Goal: Task Accomplishment & Management: Use online tool/utility

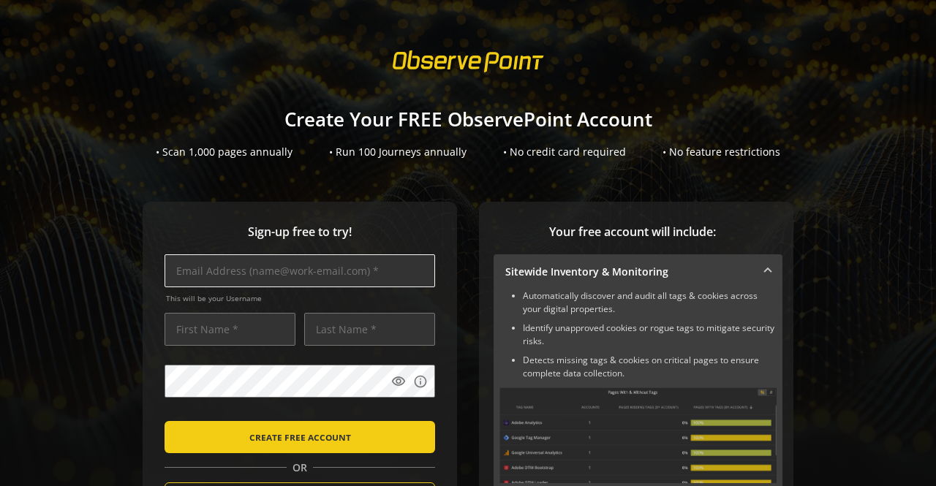
click at [303, 278] on input "text" at bounding box center [299, 270] width 270 height 33
paste input "[EMAIL_ADDRESS][DOMAIN_NAME]"
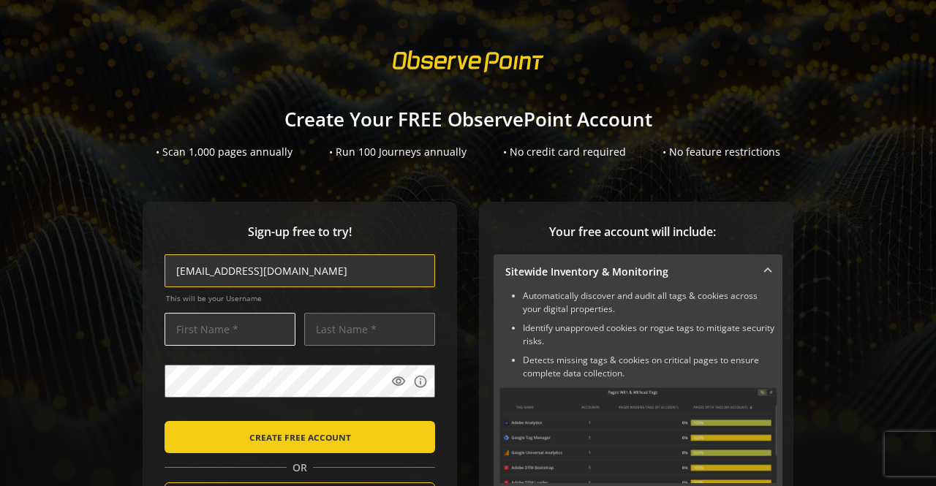
type input "[EMAIL_ADDRESS][DOMAIN_NAME]"
click at [246, 338] on input "text" at bounding box center [229, 329] width 131 height 33
type input "[DATE]"
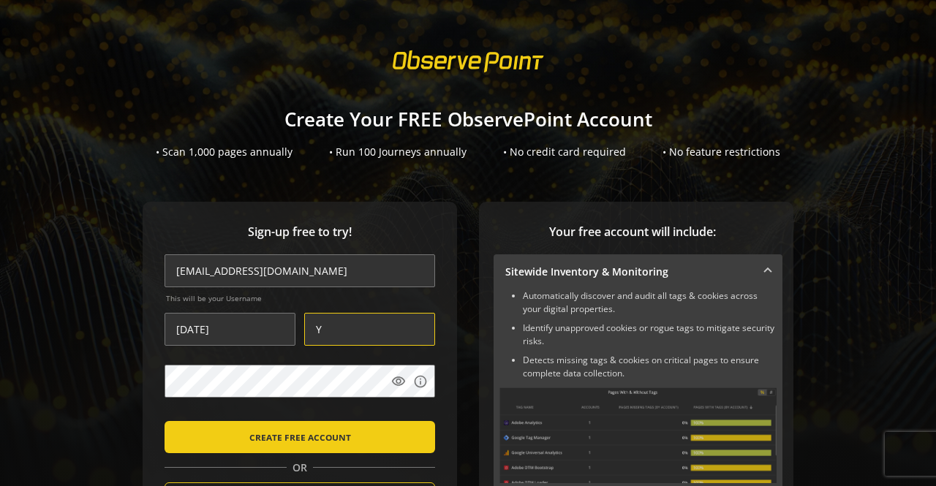
type input "Y"
click at [395, 382] on mat-icon "visibility" at bounding box center [398, 381] width 15 height 15
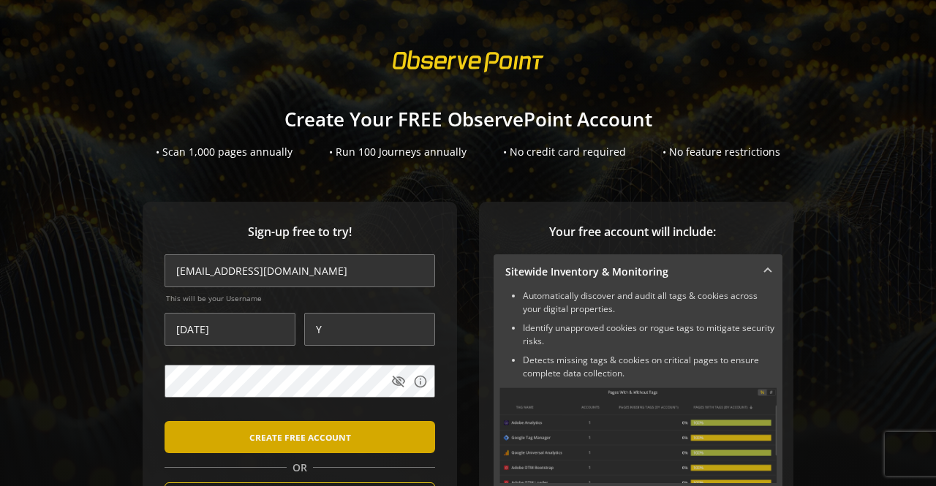
click at [333, 439] on span "CREATE FREE ACCOUNT" at bounding box center [300, 437] width 102 height 26
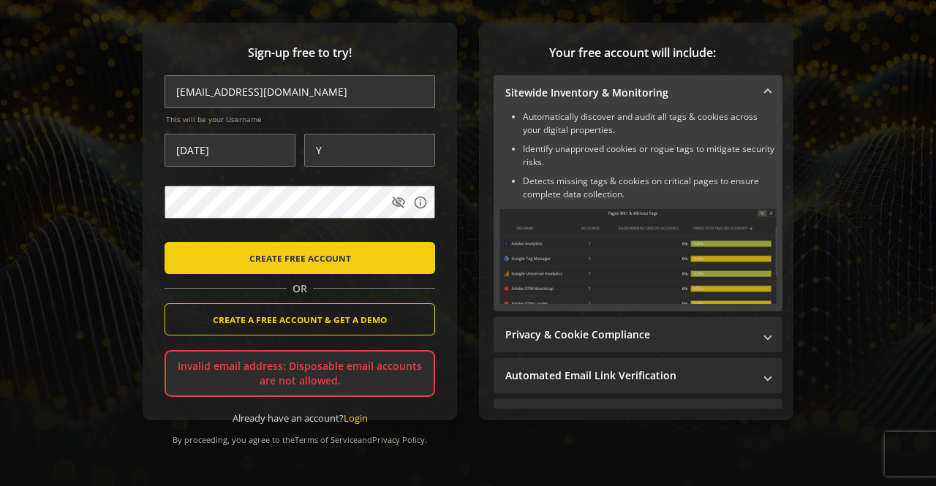
scroll to position [180, 0]
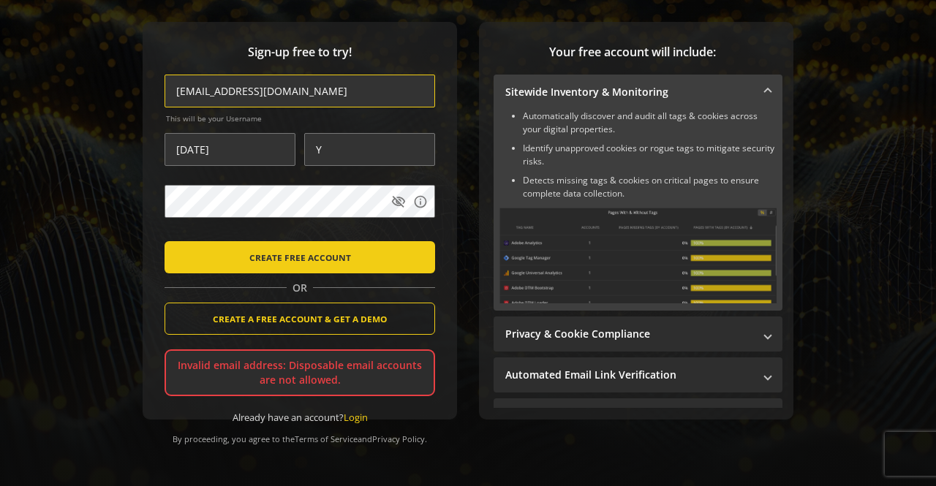
click at [317, 90] on input "[EMAIL_ADDRESS][DOMAIN_NAME]" at bounding box center [299, 91] width 270 height 33
paste input "[EMAIL_ADDRESS][DOMAIN_NAME]"
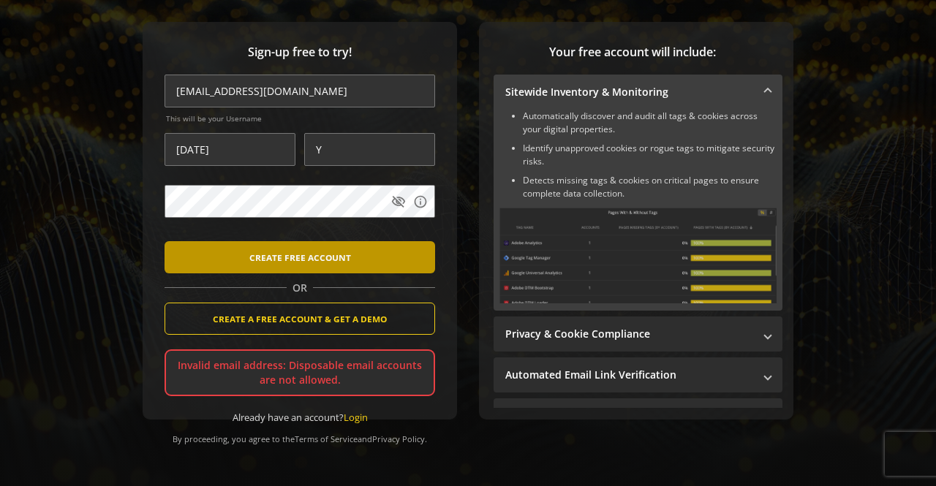
click at [359, 249] on span "submit" at bounding box center [299, 257] width 270 height 35
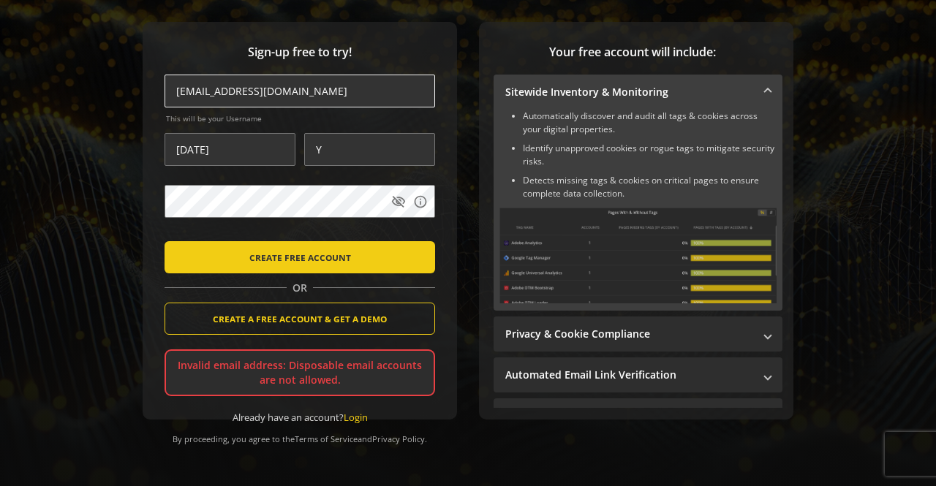
click at [325, 87] on input "[EMAIL_ADDRESS][DOMAIN_NAME]" at bounding box center [299, 91] width 270 height 33
paste input "[EMAIL_ADDRESS][DOMAIN_NAME]"
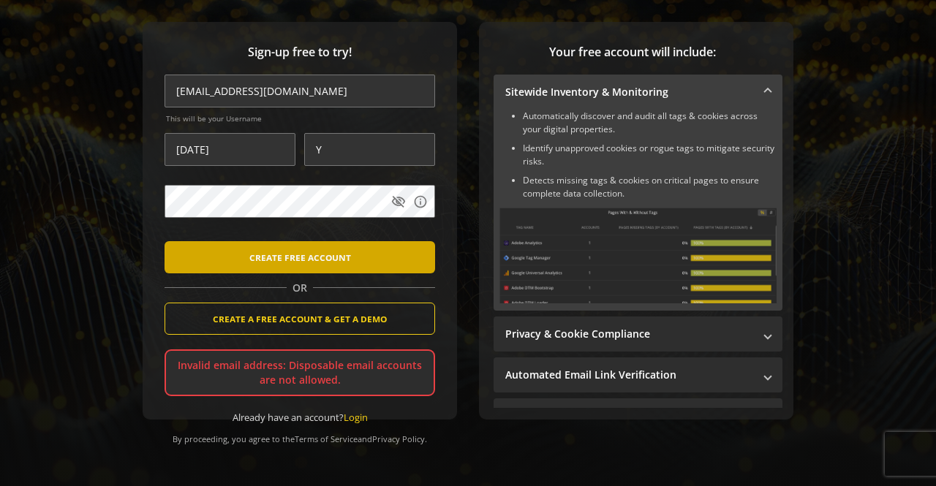
click at [313, 267] on span "CREATE FREE ACCOUNT" at bounding box center [300, 257] width 102 height 26
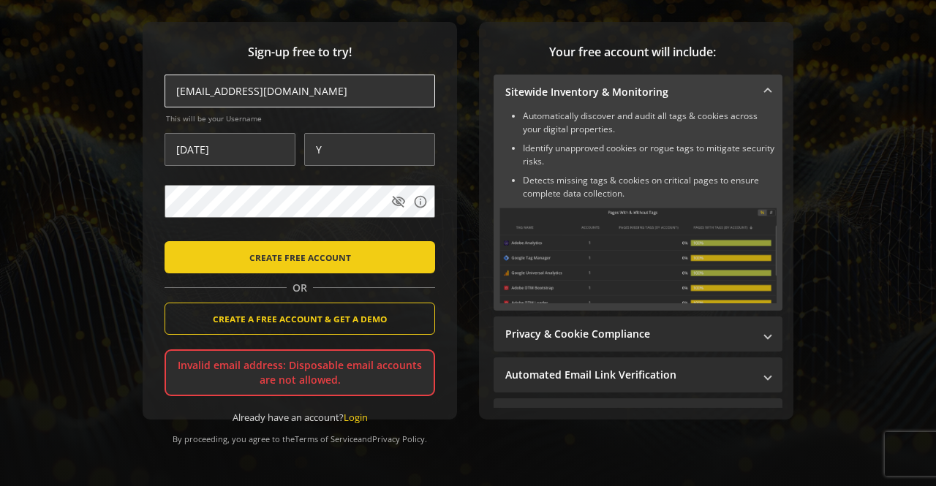
click at [332, 89] on input "[EMAIL_ADDRESS][DOMAIN_NAME]" at bounding box center [299, 91] width 270 height 33
paste input "[EMAIL_ADDRESS][DOMAIN_NAME]"
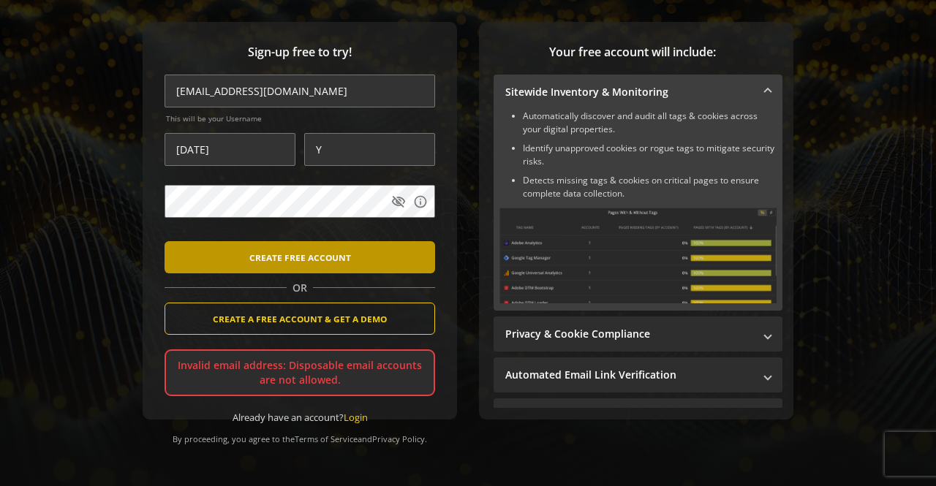
click at [336, 254] on span "CREATE FREE ACCOUNT" at bounding box center [300, 257] width 102 height 26
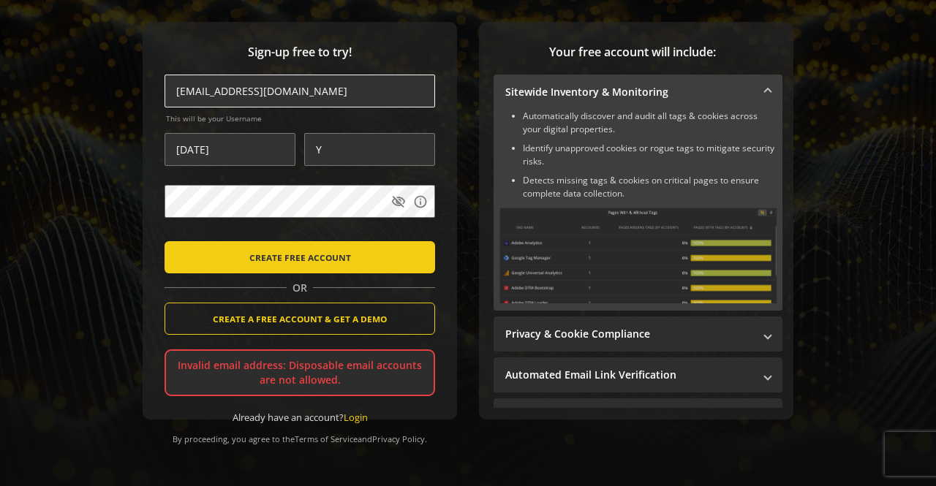
click at [335, 94] on input "[EMAIL_ADDRESS][DOMAIN_NAME]" at bounding box center [299, 91] width 270 height 33
paste input "[DOMAIN_NAME]"
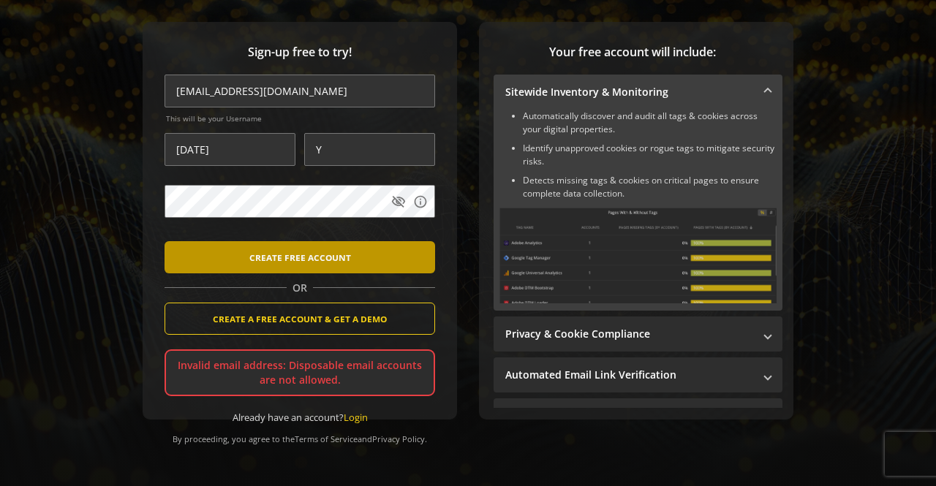
click at [324, 250] on span "CREATE FREE ACCOUNT" at bounding box center [300, 257] width 102 height 26
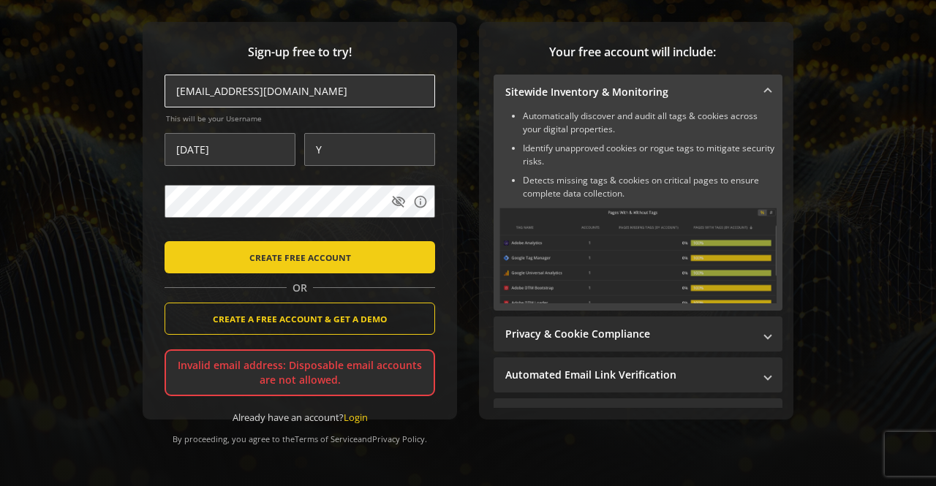
click at [206, 93] on input "[EMAIL_ADDRESS][DOMAIN_NAME]" at bounding box center [299, 91] width 270 height 33
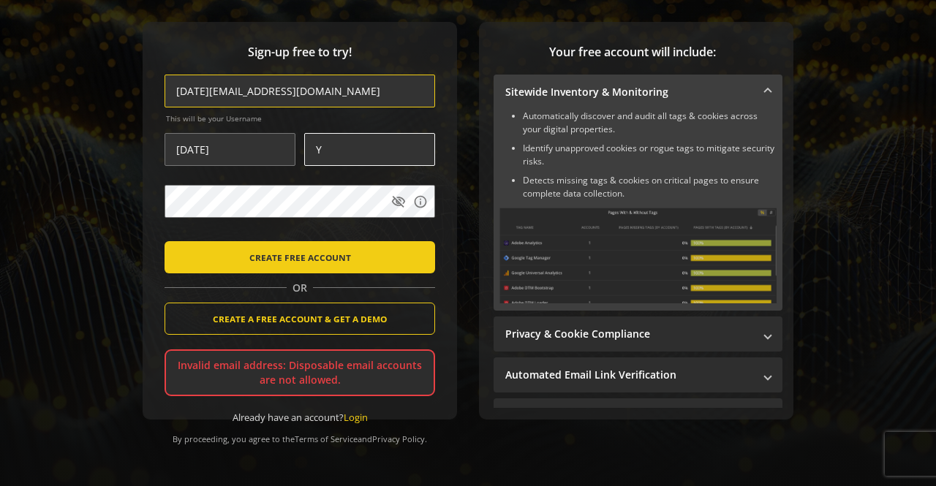
type input "[DATE][EMAIL_ADDRESS][DOMAIN_NAME]"
click at [357, 141] on input "Y" at bounding box center [369, 149] width 131 height 33
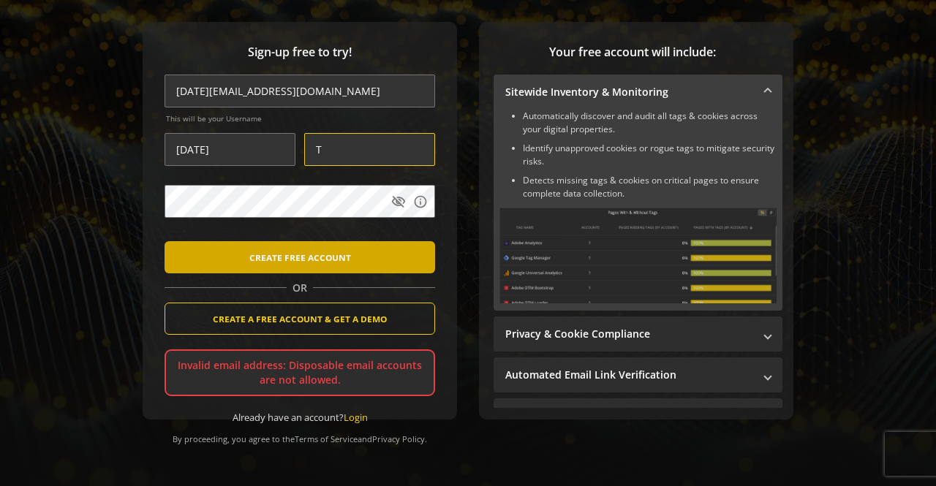
type input "T"
click at [371, 255] on span "submit" at bounding box center [299, 257] width 270 height 35
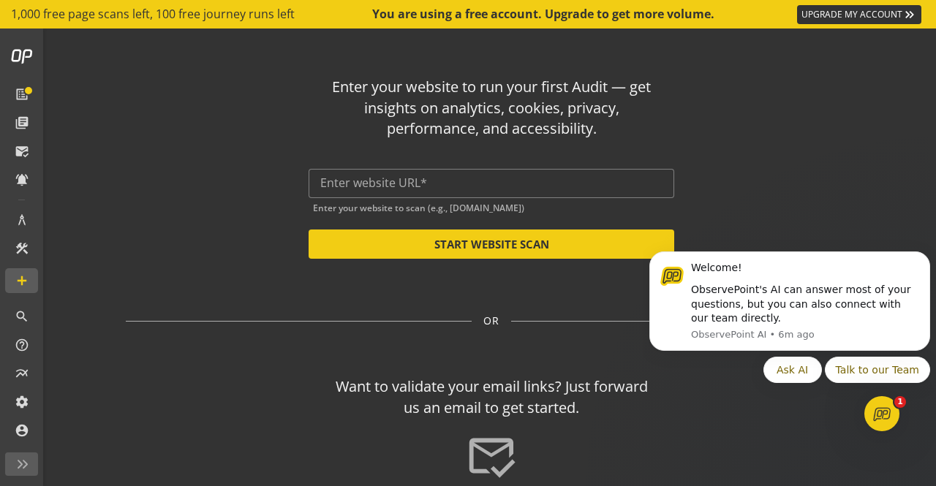
scroll to position [115, 0]
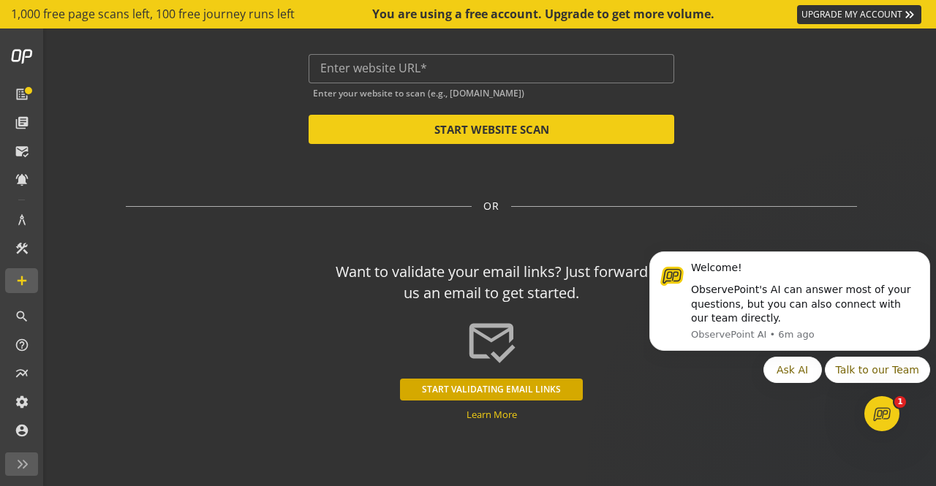
click at [465, 384] on button "START VALIDATING EMAIL LINKS" at bounding box center [491, 390] width 183 height 22
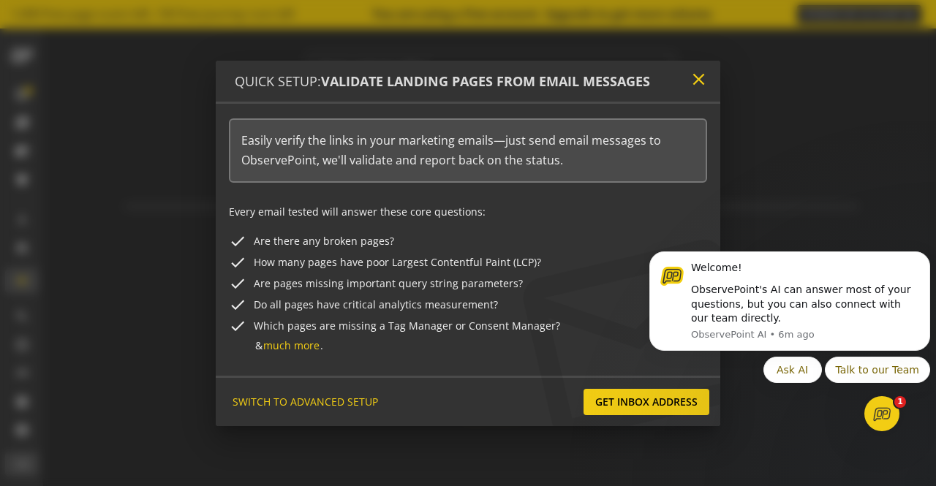
click at [703, 86] on mat-icon "close" at bounding box center [699, 79] width 20 height 20
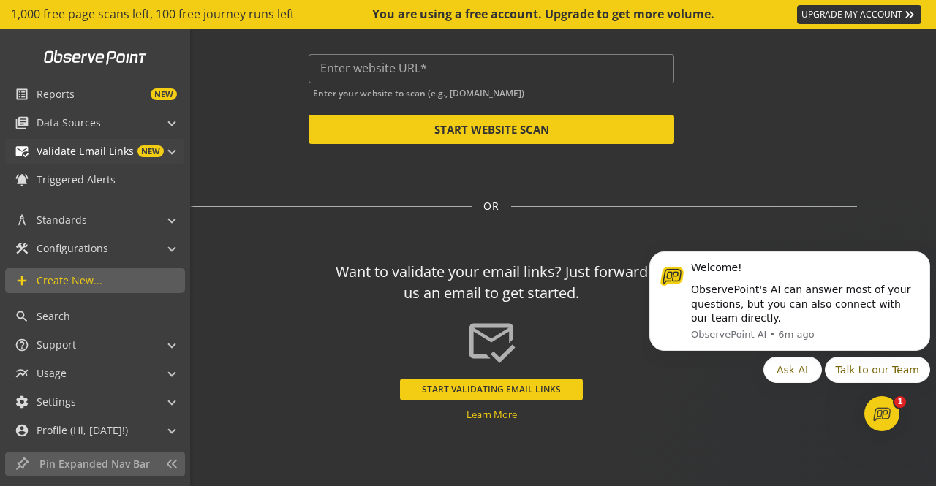
click at [153, 148] on span "NEW" at bounding box center [150, 151] width 26 height 12
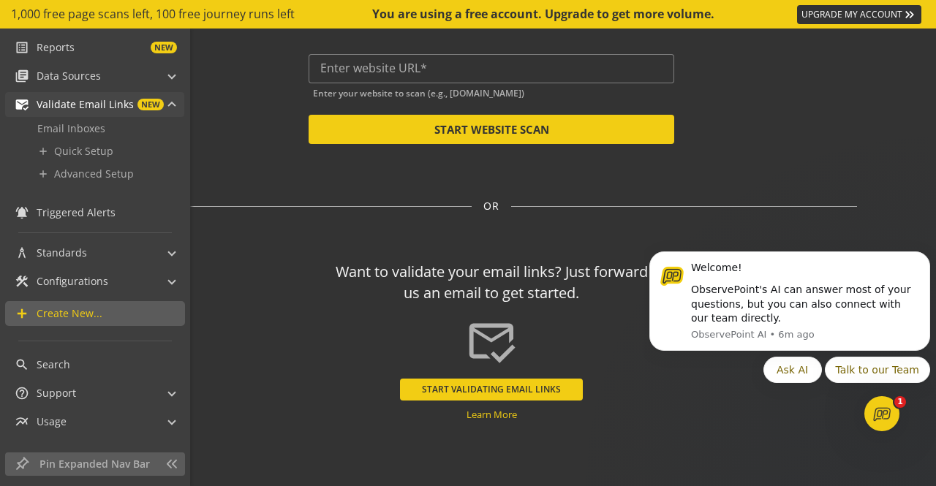
scroll to position [0, 0]
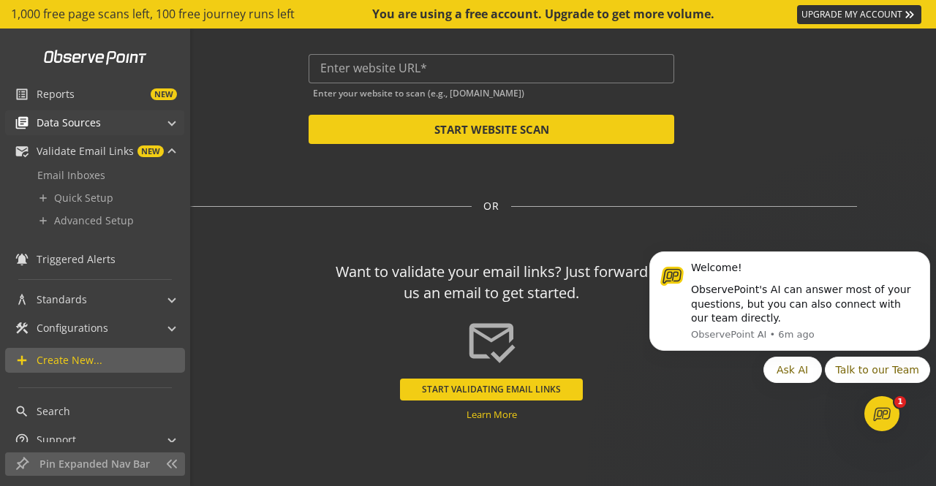
click at [157, 118] on span "library_books Data Sources" at bounding box center [92, 122] width 154 height 25
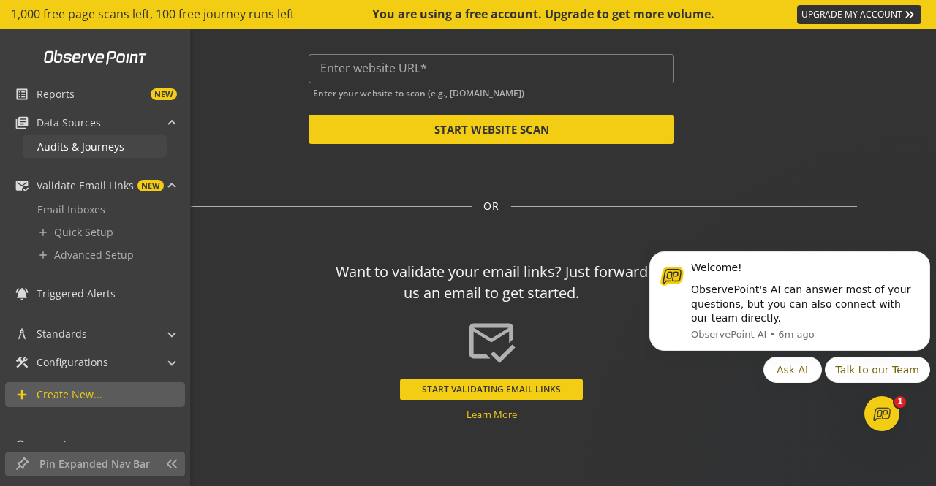
click at [111, 147] on span "Audits & Journeys" at bounding box center [80, 147] width 87 height 14
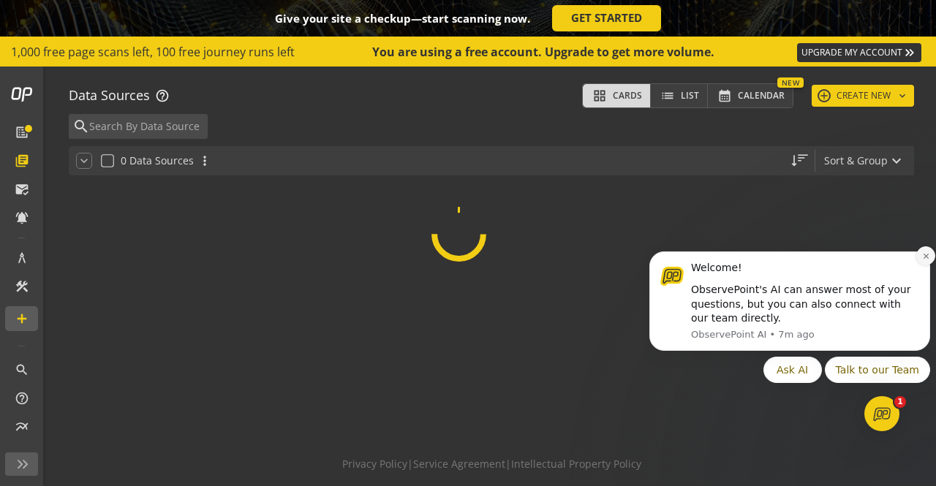
click at [925, 256] on icon "Dismiss notification" at bounding box center [924, 256] width 5 height 5
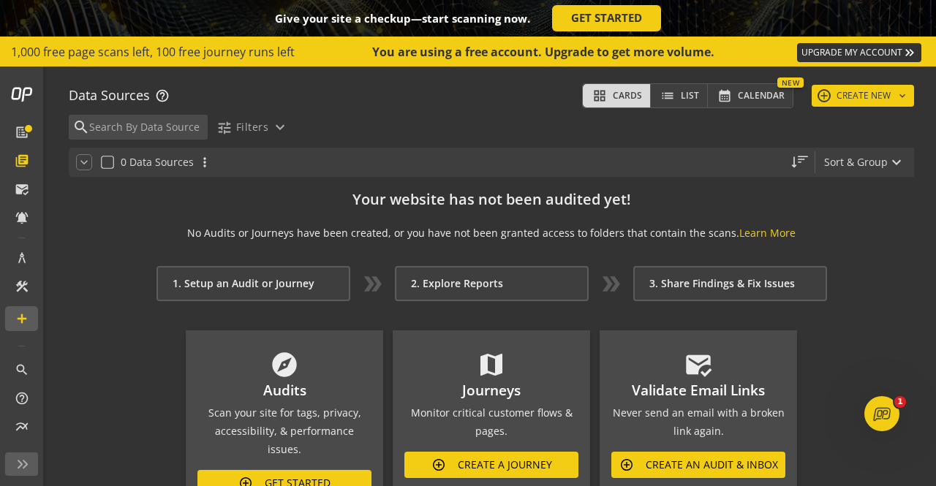
scroll to position [69, 0]
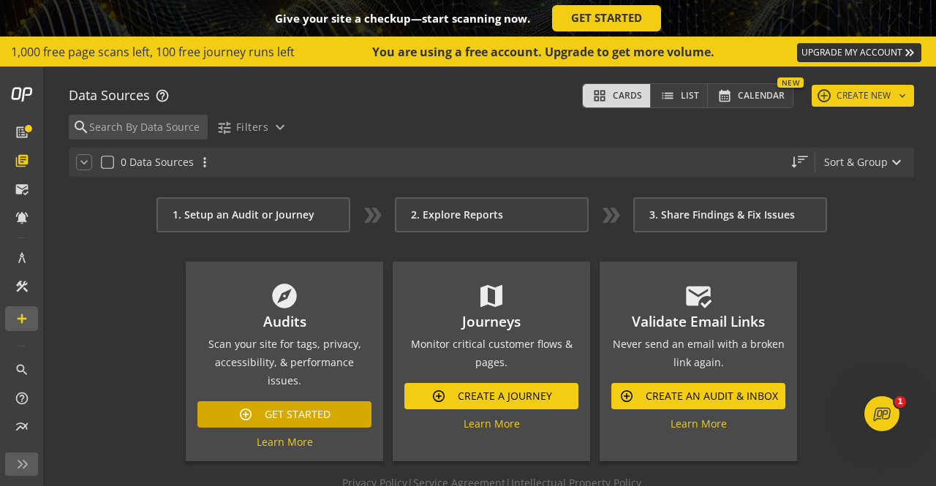
click at [283, 401] on span "Get Started" at bounding box center [298, 414] width 66 height 26
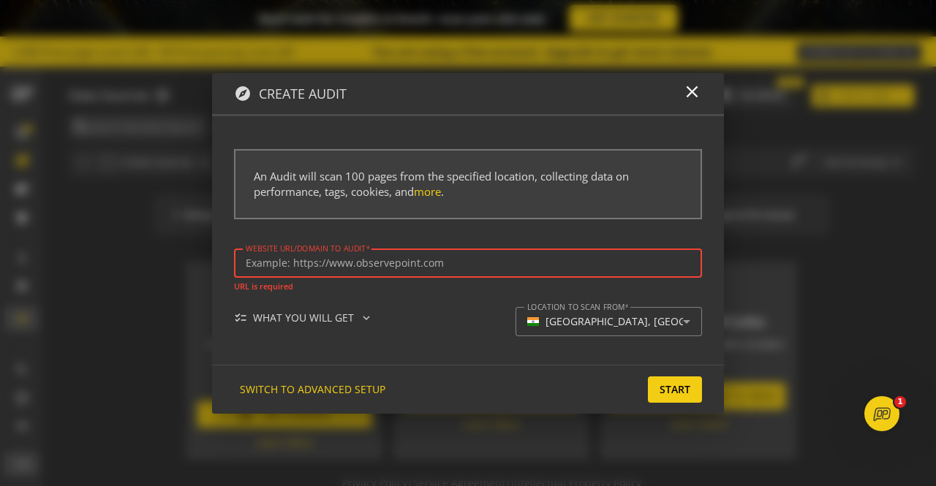
paste input "[URL][DOMAIN_NAME]"
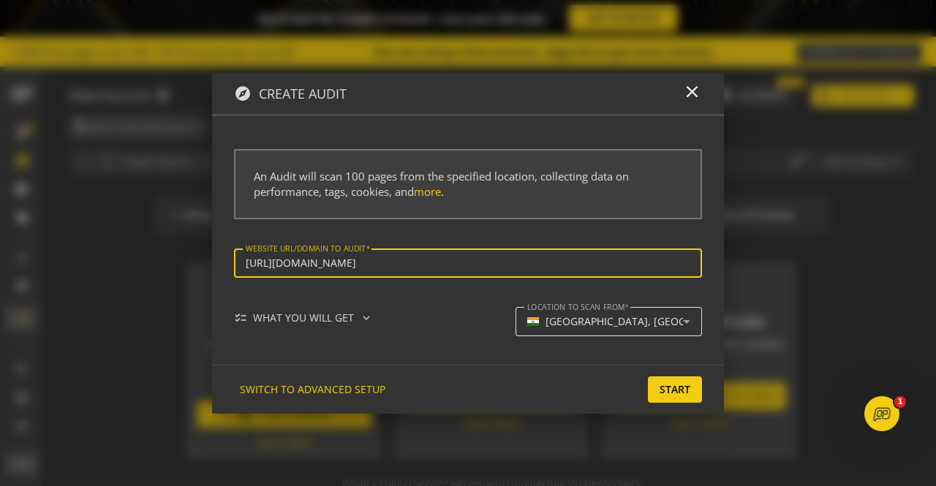
type input "[URL][DOMAIN_NAME]"
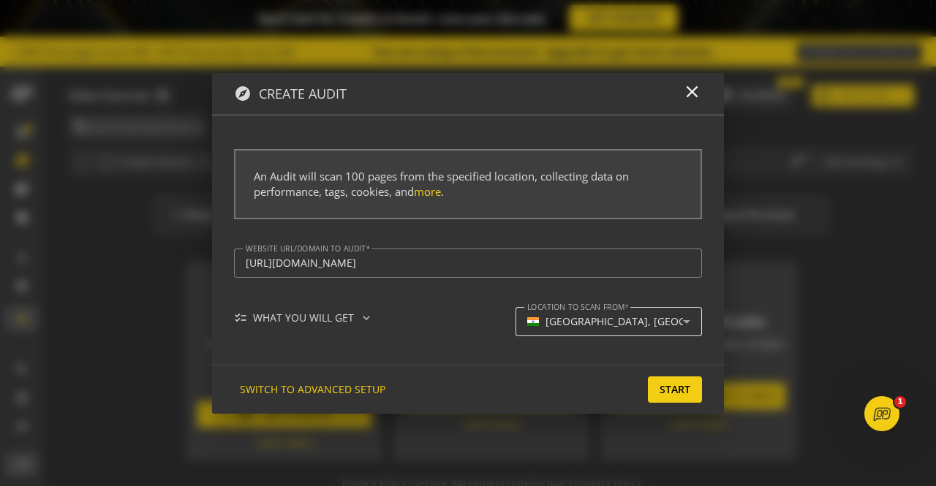
click at [549, 317] on div "[GEOGRAPHIC_DATA], [GEOGRAPHIC_DATA]" at bounding box center [650, 322] width 211 height 12
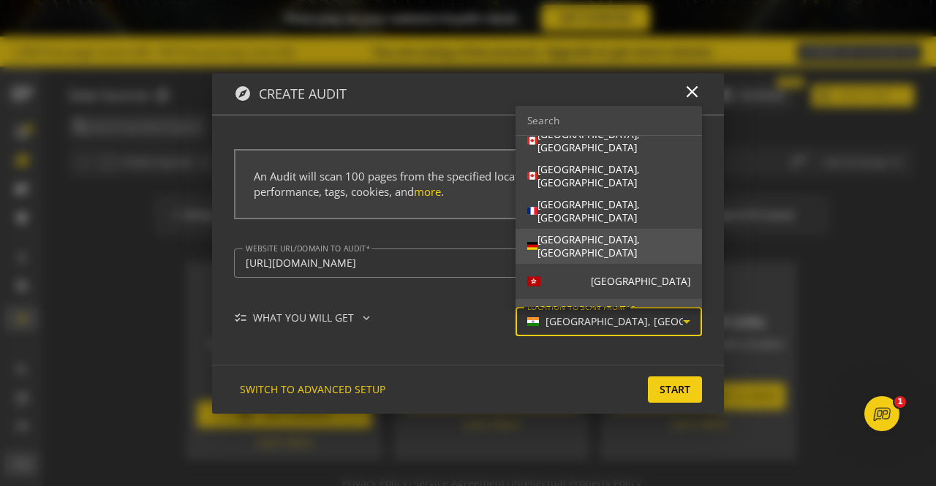
scroll to position [0, 0]
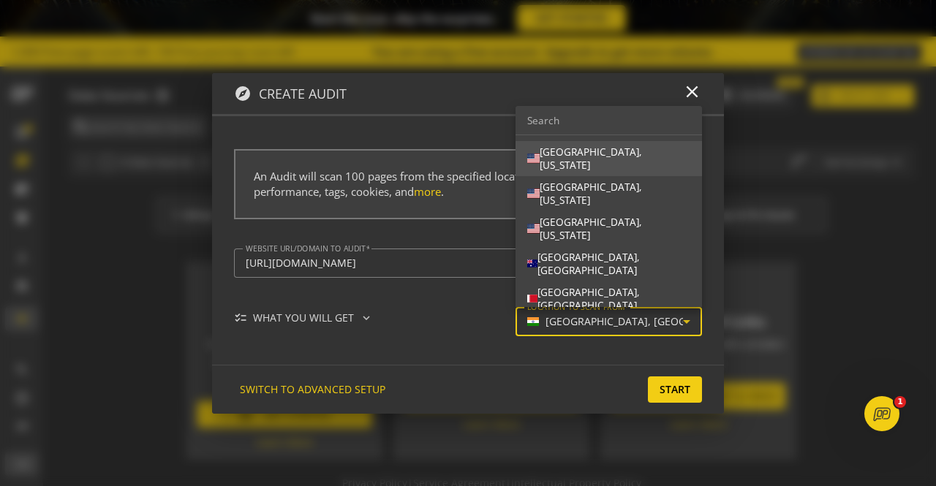
click at [630, 173] on mat-option "[GEOGRAPHIC_DATA], [US_STATE]" at bounding box center [608, 158] width 186 height 35
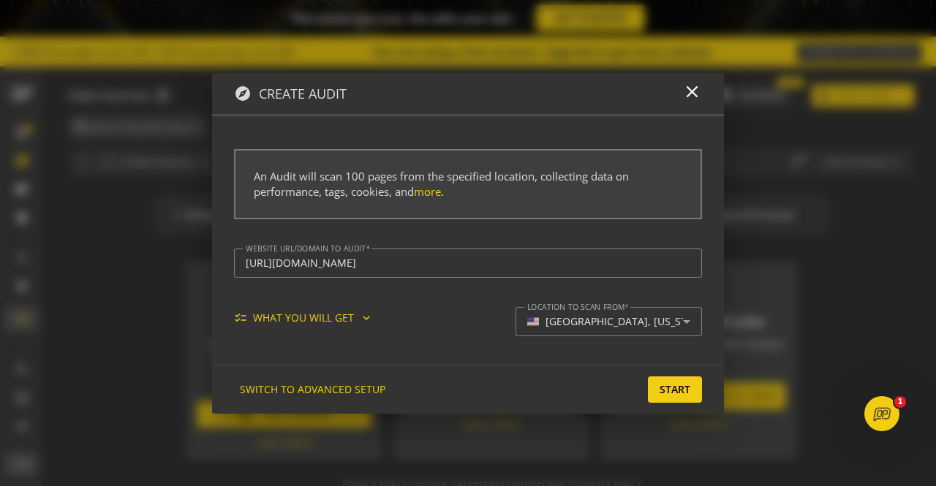
click at [360, 322] on mat-icon "expand_more" at bounding box center [366, 317] width 13 height 13
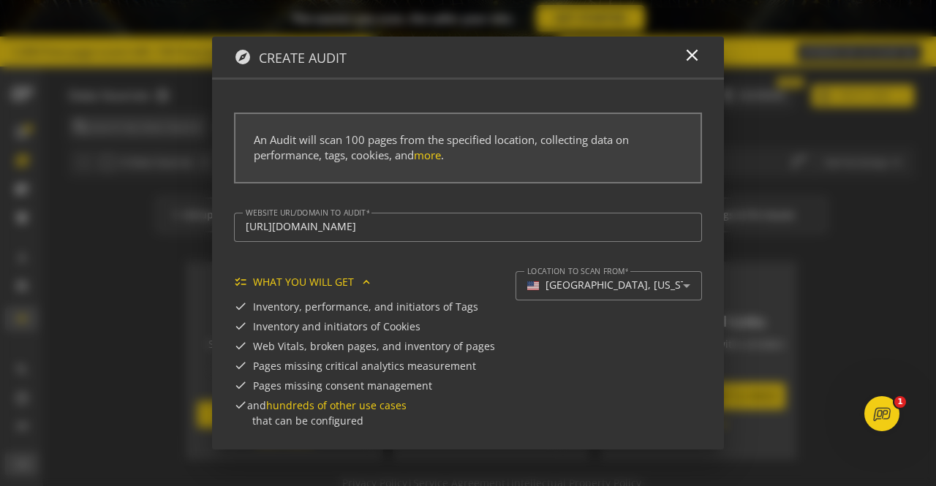
click at [362, 284] on mat-icon "expand_less" at bounding box center [366, 282] width 13 height 13
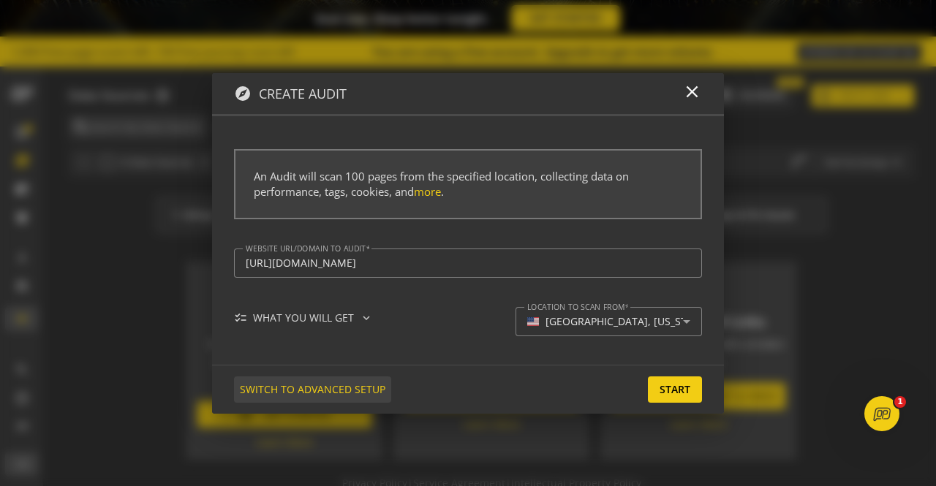
click at [355, 387] on span "SWITCH TO ADVANCED SETUP" at bounding box center [312, 389] width 145 height 26
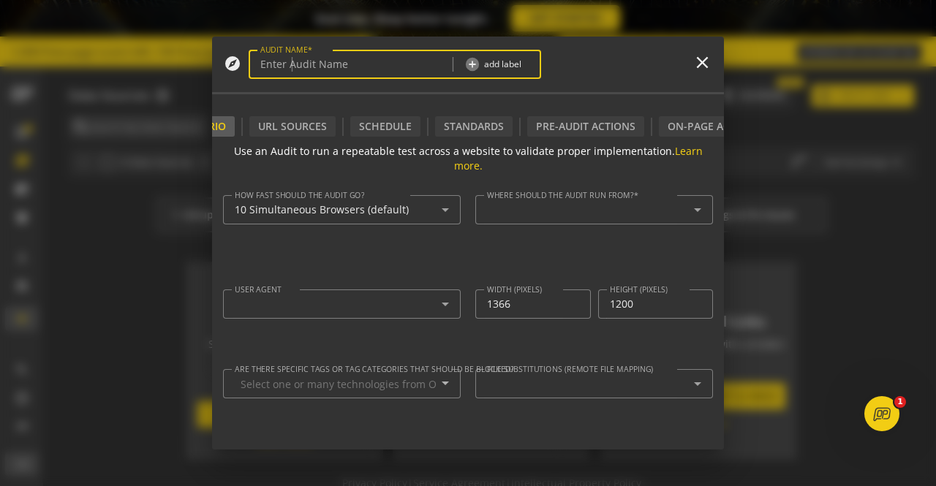
type textarea "[URL][DOMAIN_NAME]"
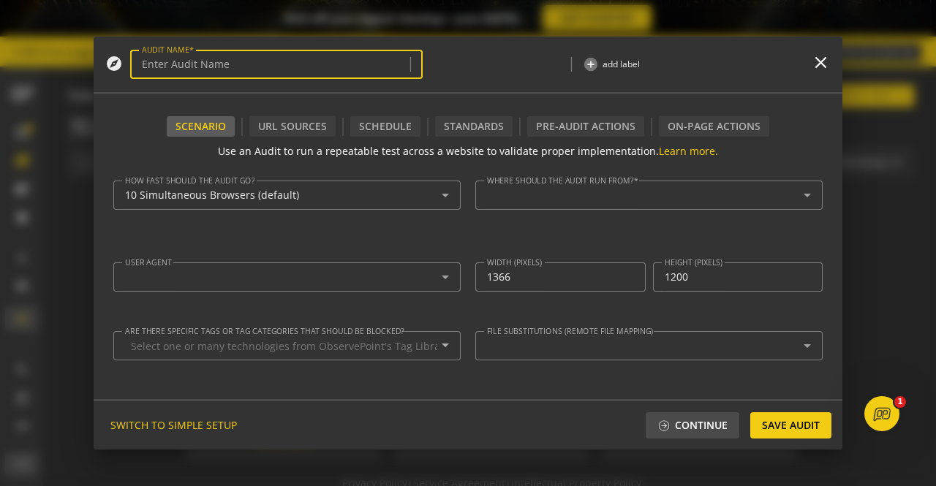
type input "Simple Audit - [DATE] 7:23pm"
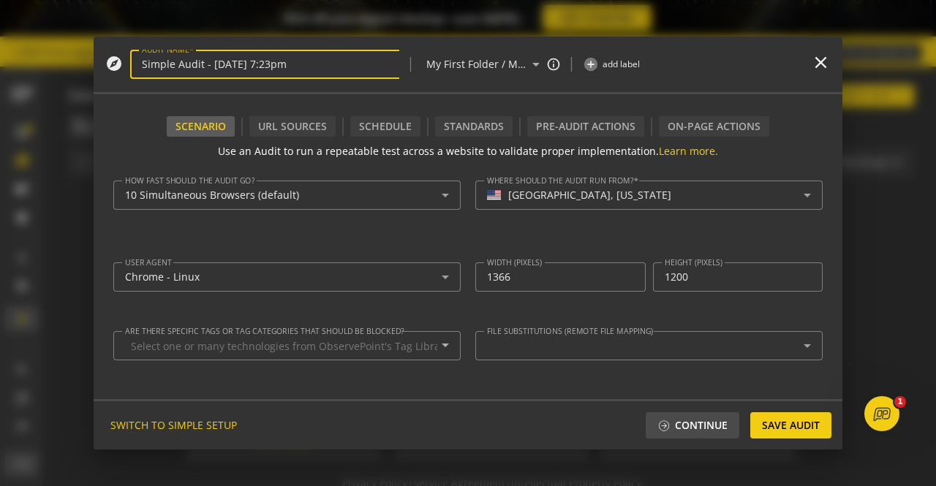
type textarea "[DATE][EMAIL_ADDRESS][DOMAIN_NAME]"
type input "^https?://([^/:\?]*\.)?[DOMAIN_NAME]([^.]|$)"
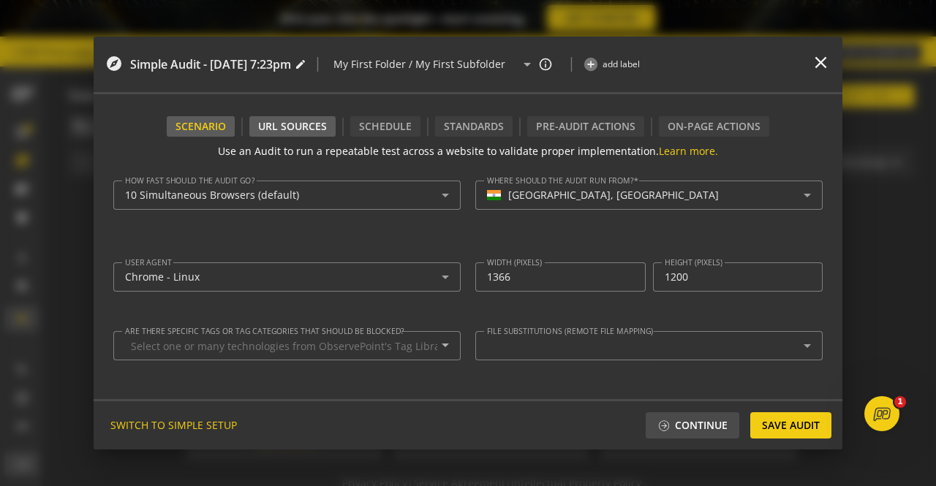
click at [290, 125] on div "URL Sources" at bounding box center [292, 126] width 69 height 15
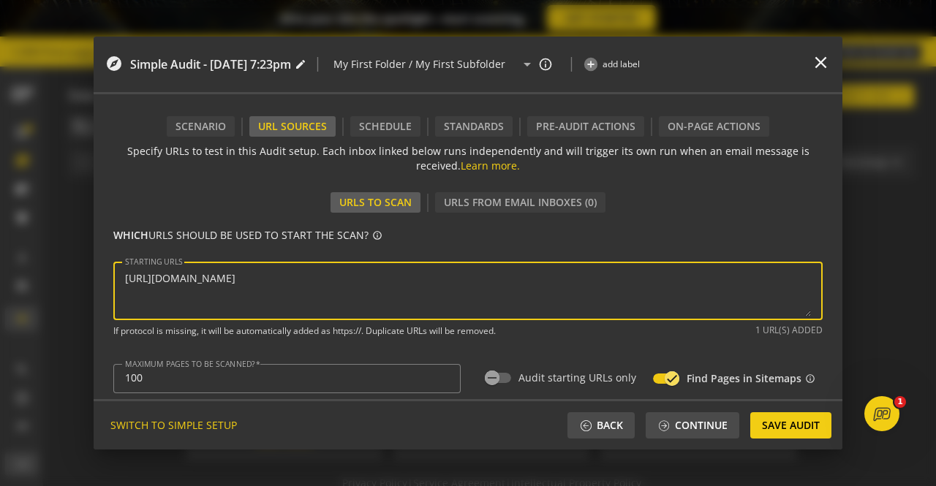
click at [281, 289] on textarea "STARTING URLS" at bounding box center [468, 290] width 686 height 51
paste textarea "[URL][DOMAIN_NAME]"
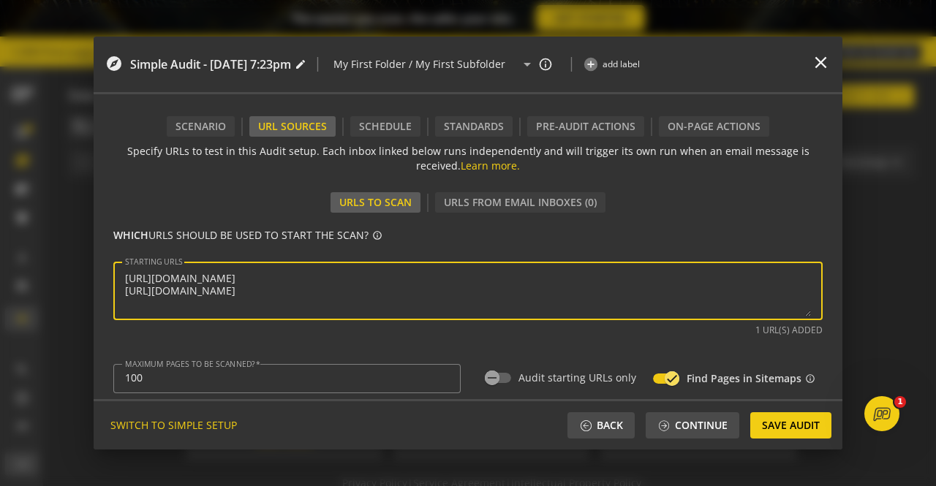
type textarea "[URL][DOMAIN_NAME] [URL][DOMAIN_NAME]"
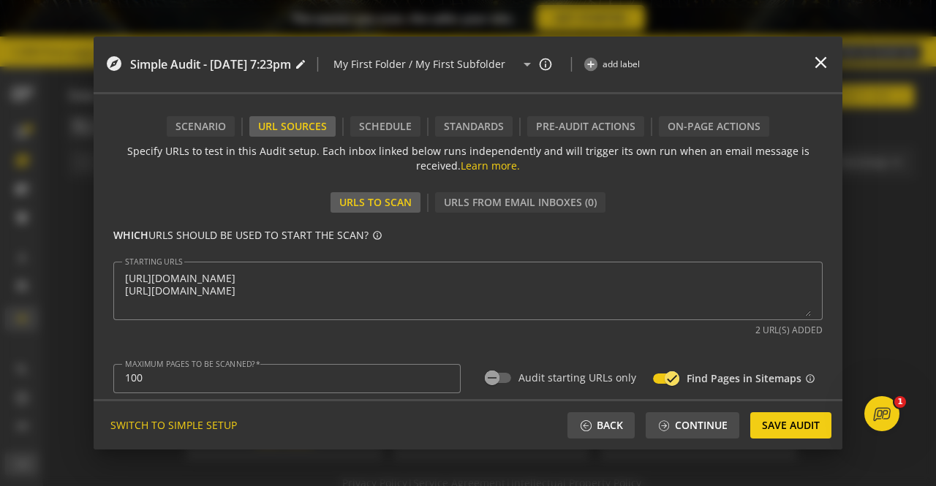
type input "^https?://([^/:\?]*\.)?[DOMAIN_NAME]([^.]|$)"
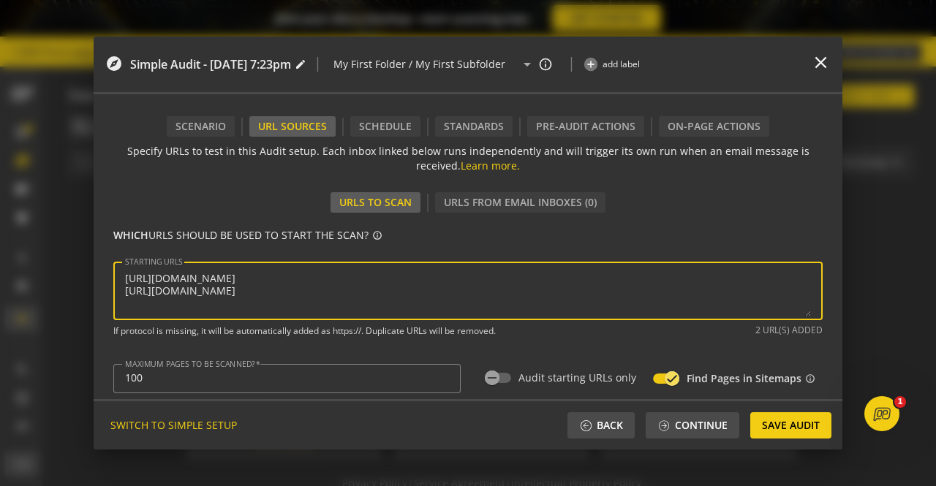
paste textarea "[URL][DOMAIN_NAME]"
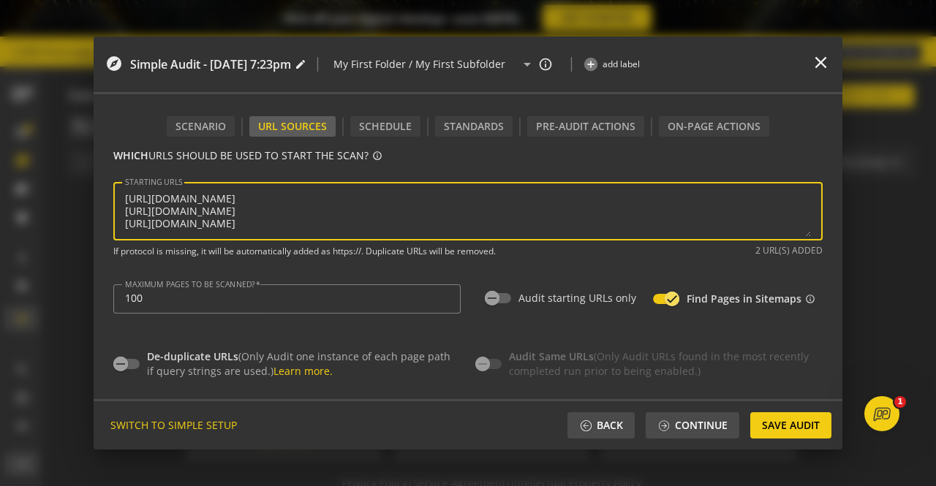
scroll to position [5, 0]
type textarea "[URL][DOMAIN_NAME] [URL][DOMAIN_NAME] [URL][DOMAIN_NAME]"
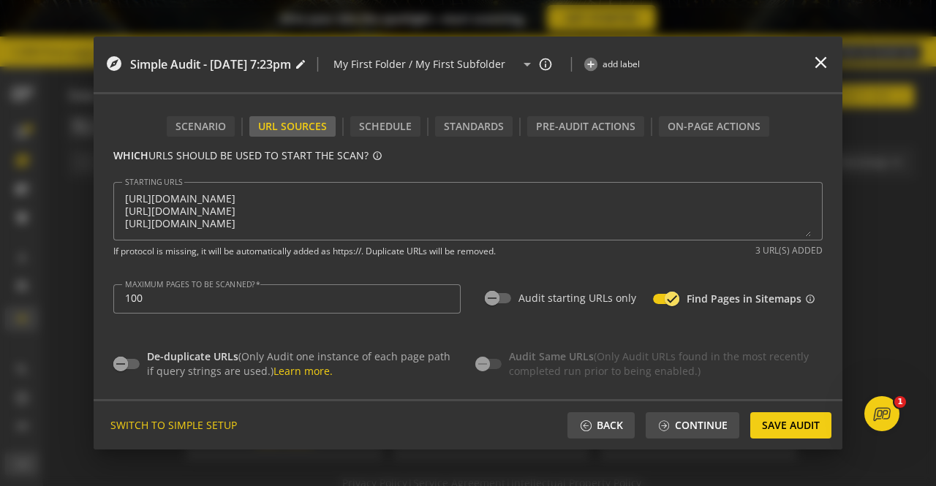
scroll to position [0, 0]
click at [414, 264] on div "WHICH URLS SHOULD BE USED TO START THE SCAN? info_outline STARTING URLS If prot…" at bounding box center [467, 208] width 709 height 121
type input "^https?://([^/:\?]*\.)?[DOMAIN_NAME]([^.]|$)"
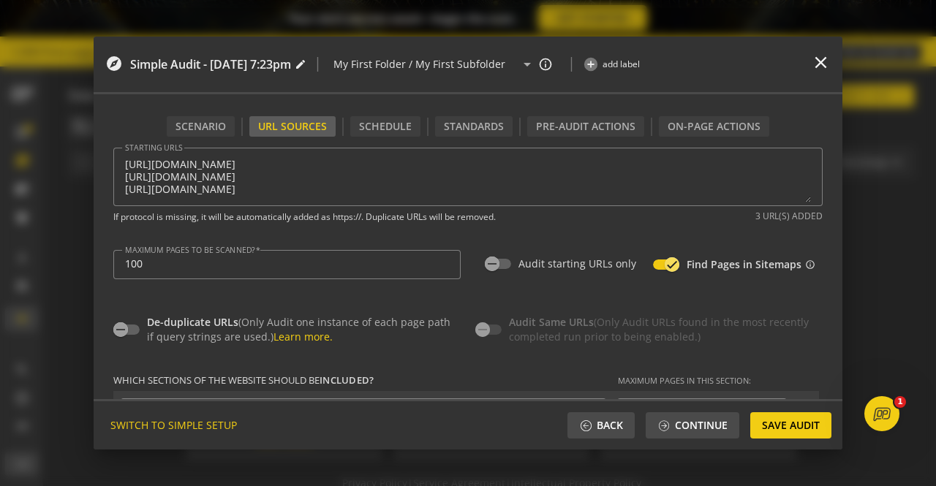
scroll to position [115, 0]
click at [494, 267] on icon "button" at bounding box center [491, 262] width 13 height 13
type input "3"
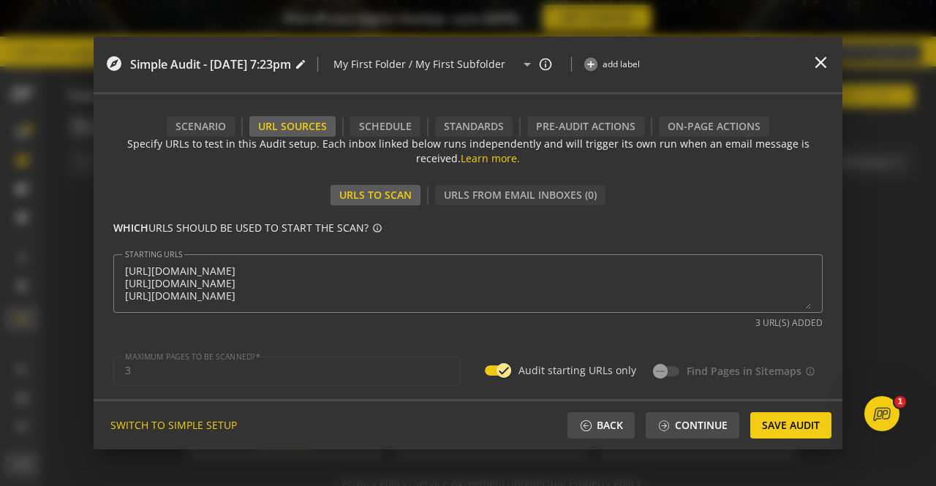
scroll to position [0, 0]
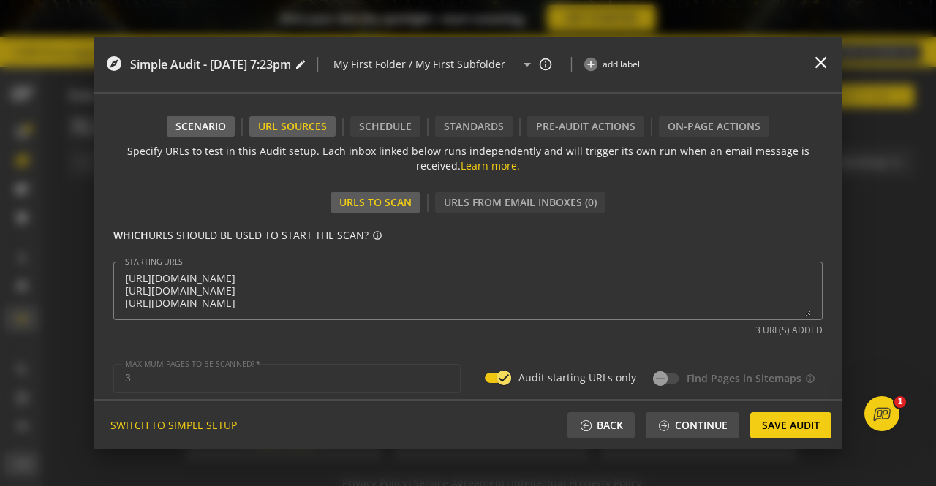
click at [211, 120] on div "Scenario" at bounding box center [200, 126] width 50 height 15
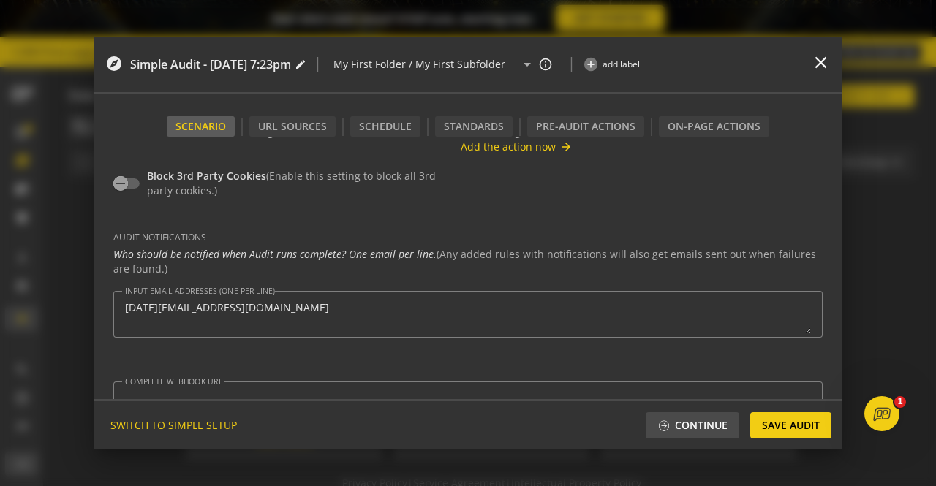
scroll to position [423, 0]
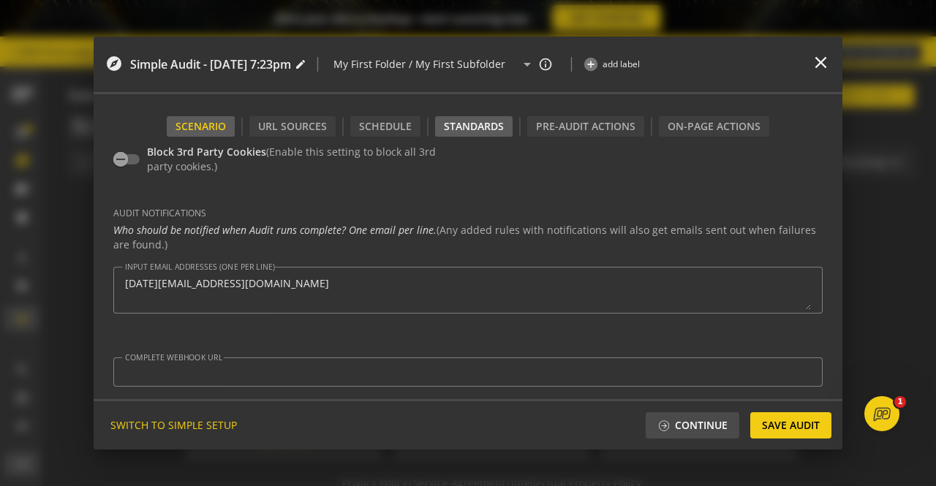
click at [453, 121] on div "Standards" at bounding box center [474, 126] width 60 height 15
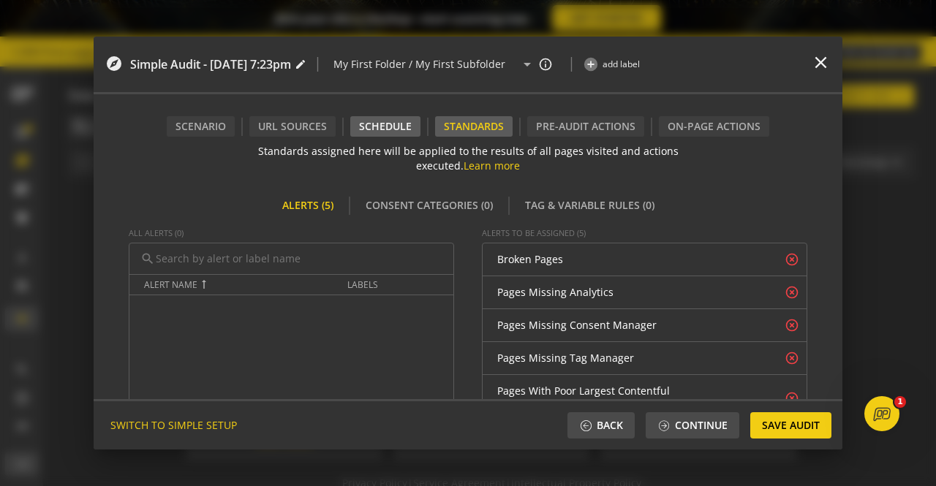
click at [398, 119] on div "Schedule" at bounding box center [385, 126] width 53 height 15
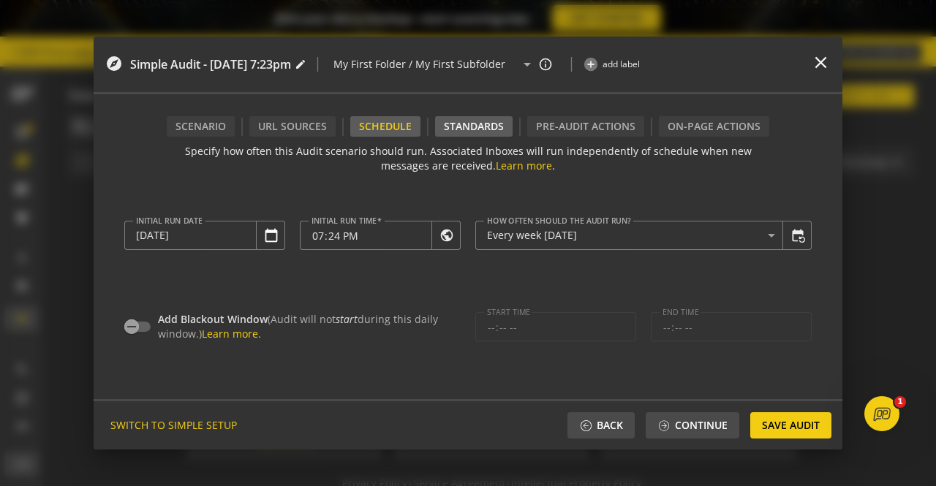
click at [493, 119] on div "Standards" at bounding box center [474, 126] width 60 height 15
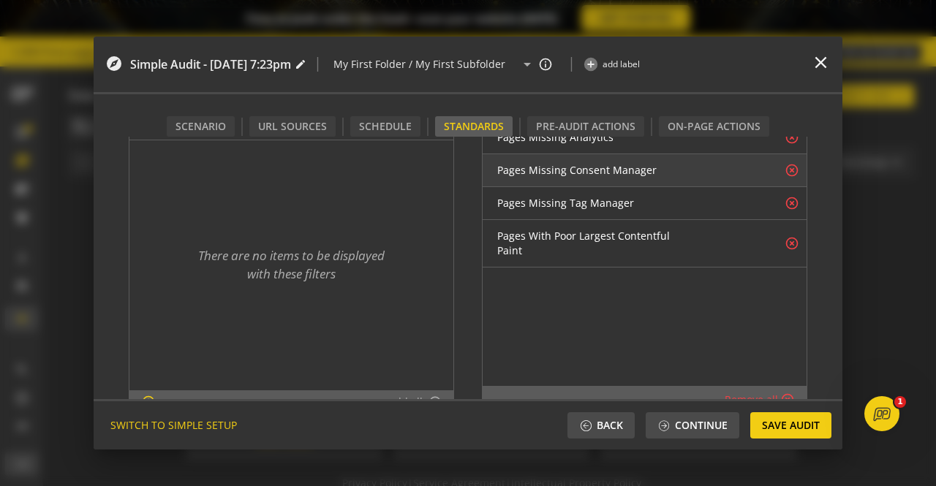
scroll to position [181, 0]
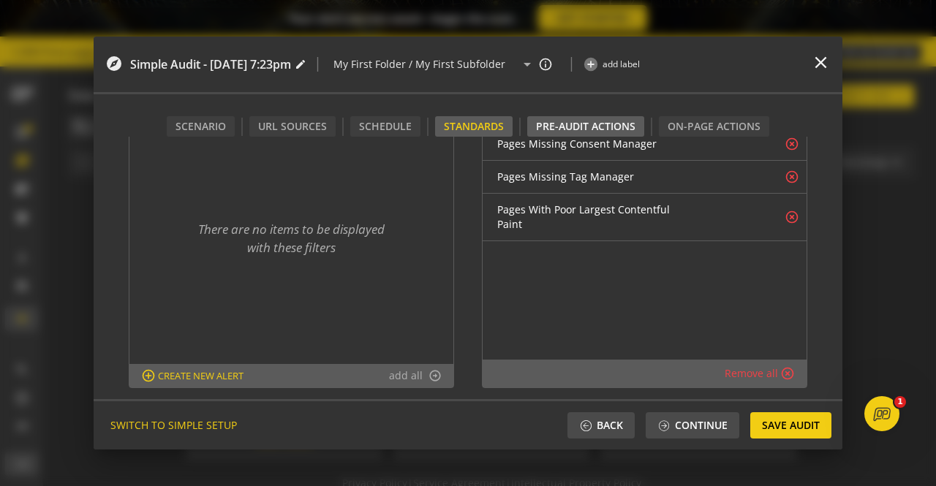
click at [594, 128] on div "Pre-audit Actions" at bounding box center [585, 126] width 99 height 15
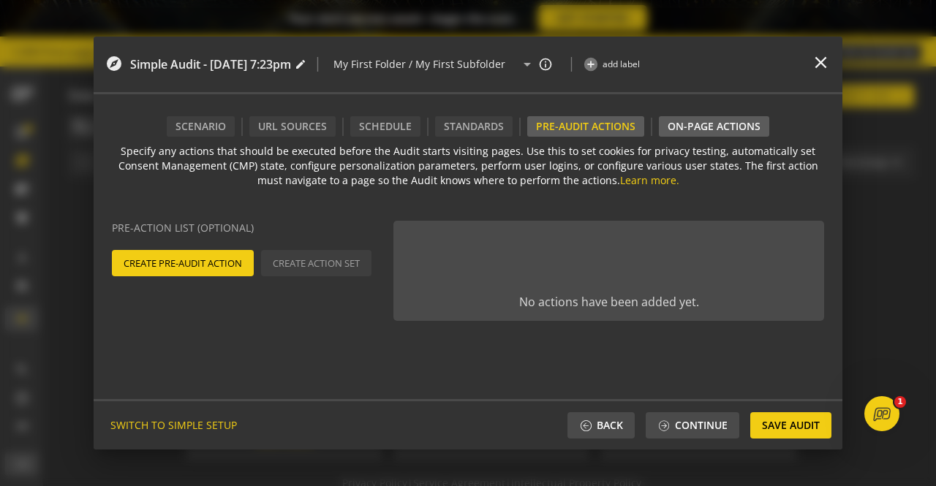
click at [691, 126] on div "On-Page Actions" at bounding box center [713, 126] width 93 height 15
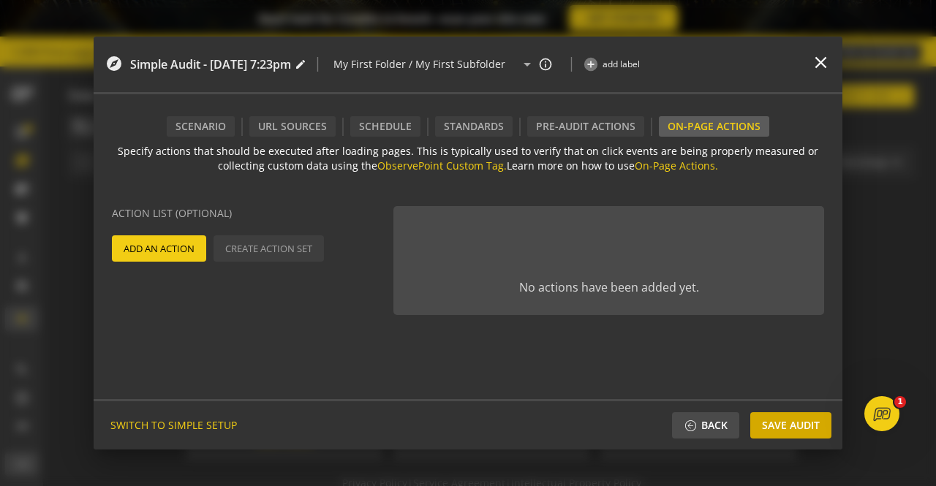
click at [776, 428] on span "Save Audit" at bounding box center [791, 425] width 58 height 26
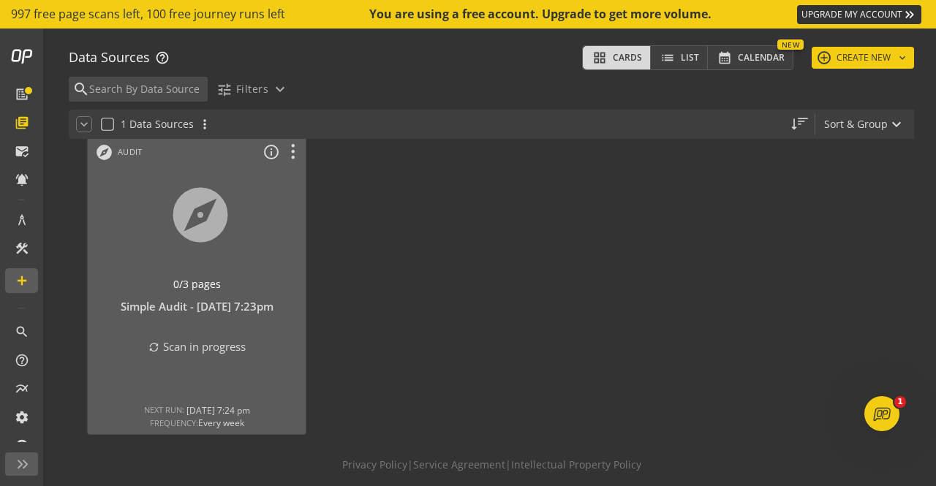
scroll to position [89, 0]
